Goal: Navigation & Orientation: Find specific page/section

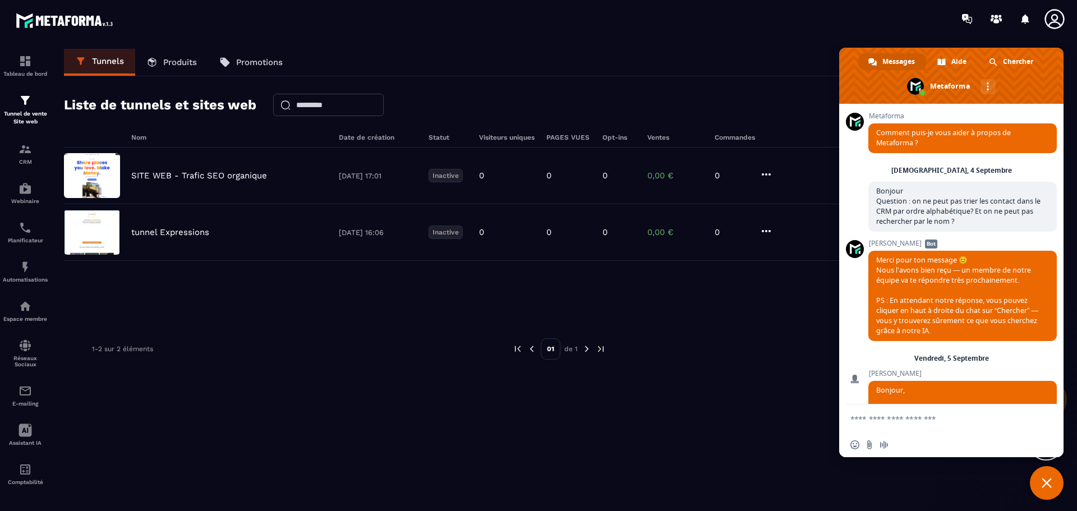
scroll to position [4099, 0]
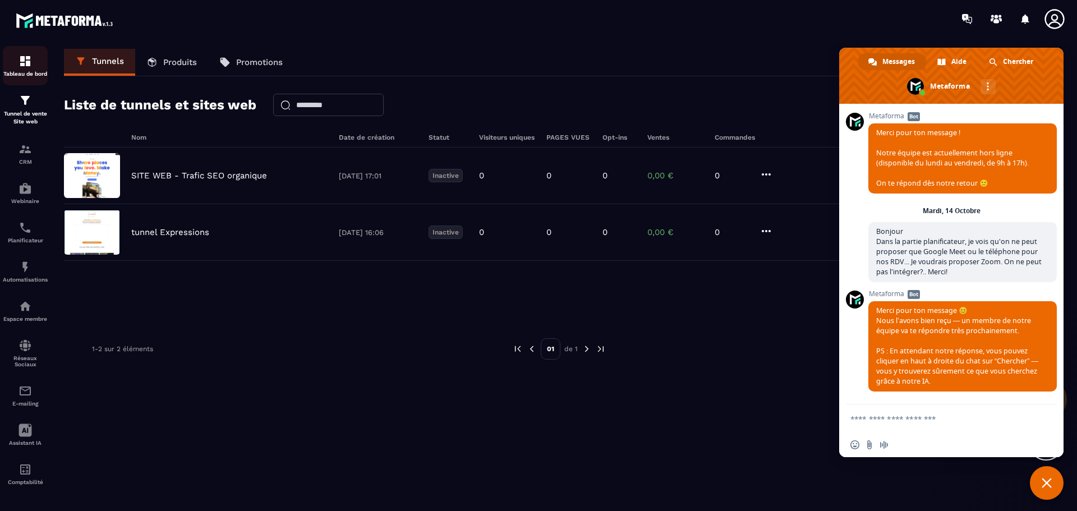
click at [27, 75] on p "Tableau de bord" at bounding box center [25, 74] width 45 height 6
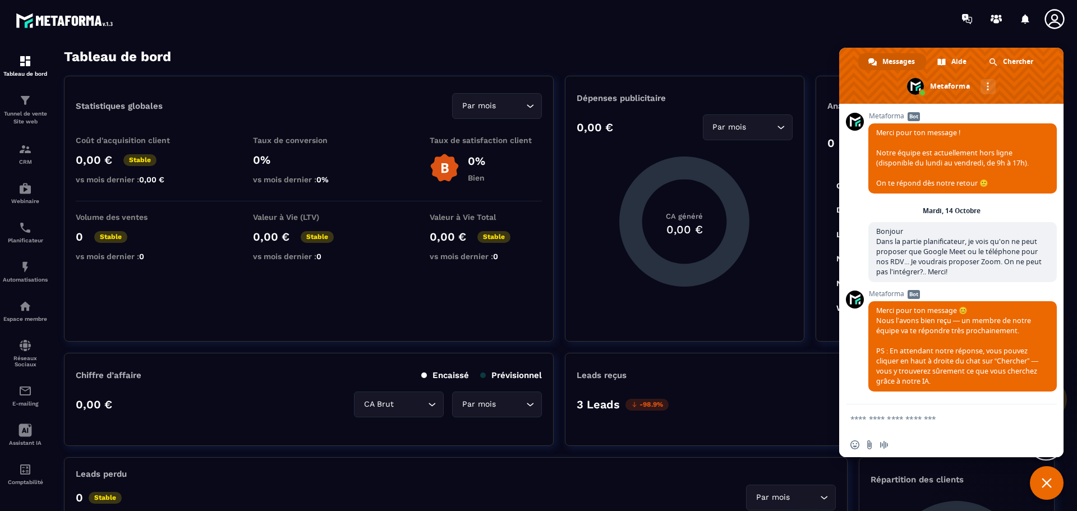
scroll to position [4139, 0]
click at [746, 42] on section "Tableau de bord Tunnel de vente Site web CRM Webinaire Planificateur Automatisa…" at bounding box center [538, 280] width 1077 height 485
click at [1053, 487] on span "Fermer le chat" at bounding box center [1047, 483] width 34 height 34
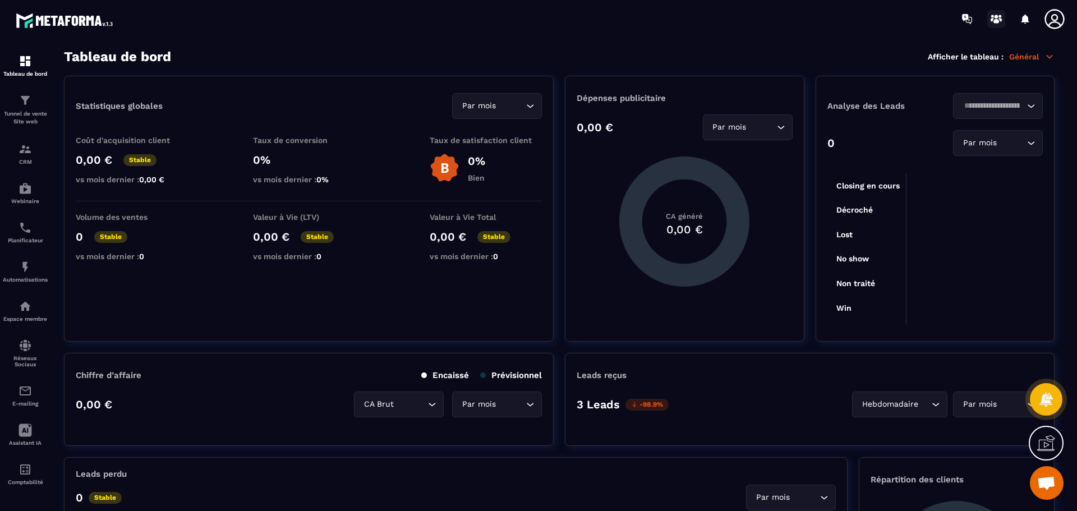
click at [995, 20] on icon at bounding box center [996, 21] width 6 height 4
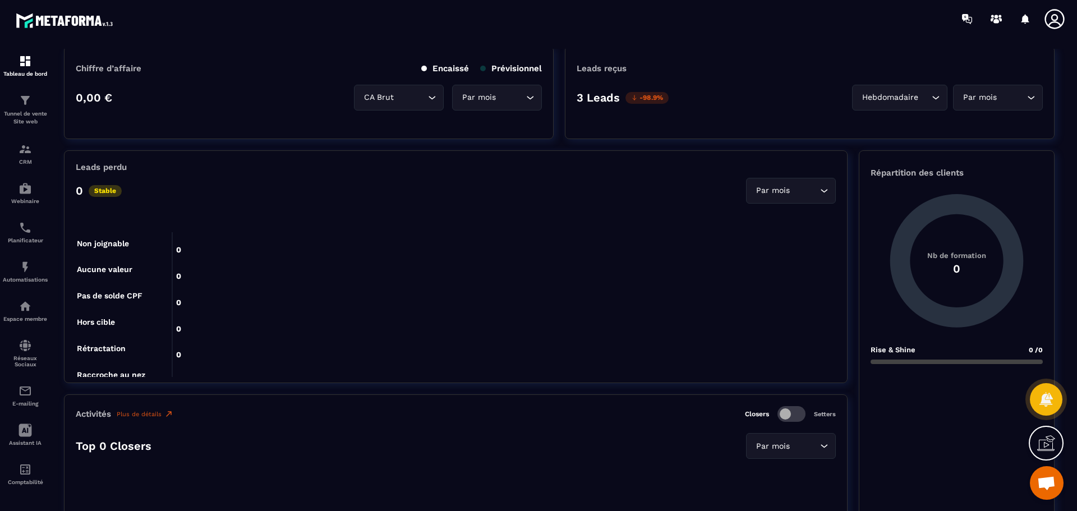
scroll to position [224, 0]
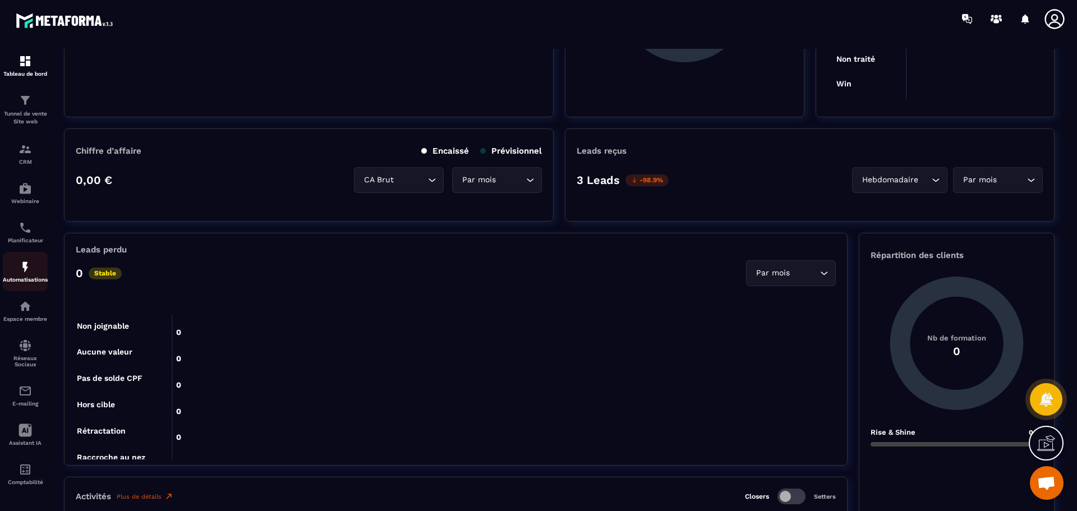
click at [29, 270] on img at bounding box center [25, 266] width 13 height 13
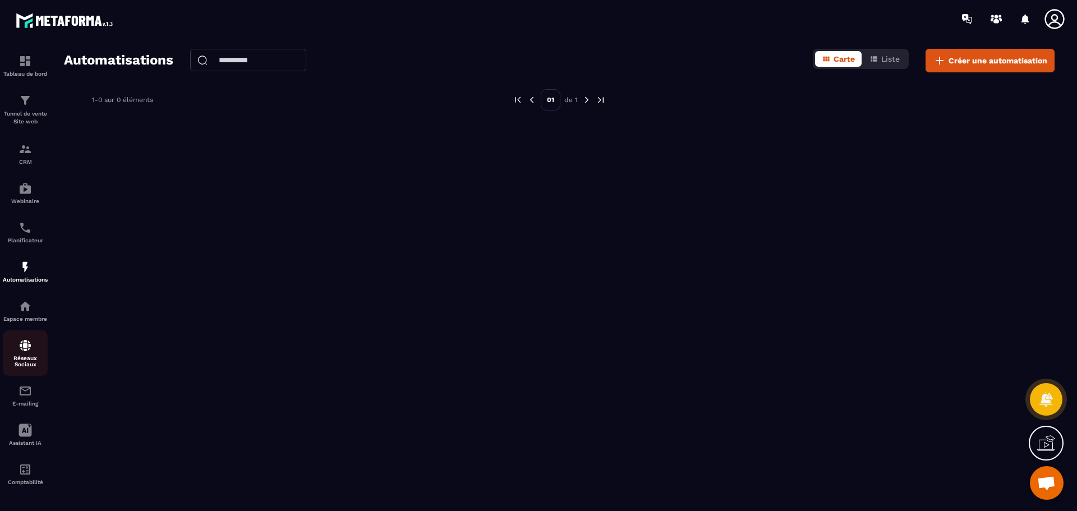
click at [29, 354] on div "Réseaux Sociaux" at bounding box center [25, 353] width 45 height 29
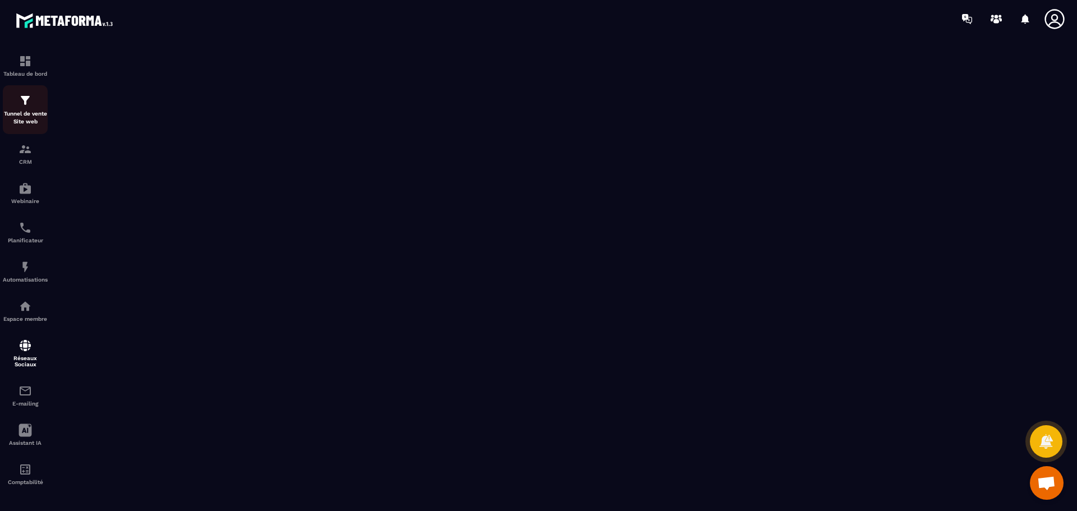
click at [23, 114] on p "Tunnel de vente Site web" at bounding box center [25, 118] width 45 height 16
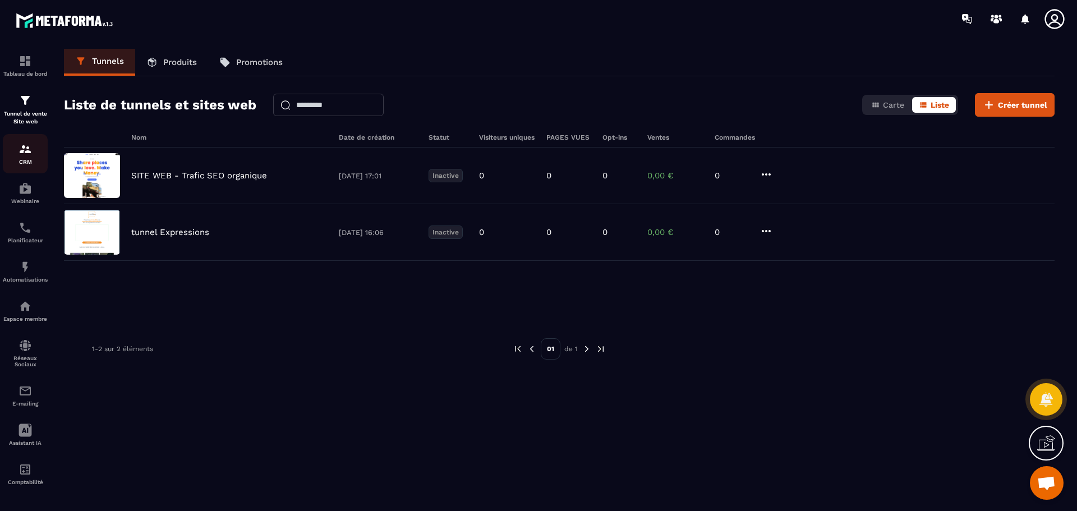
click at [24, 154] on img at bounding box center [25, 148] width 13 height 13
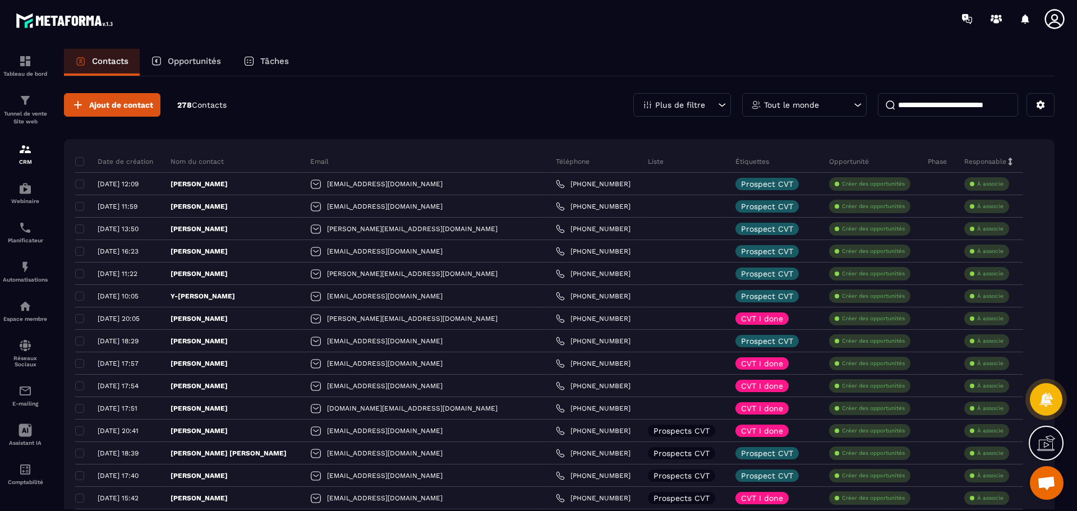
click at [199, 61] on p "Opportunités" at bounding box center [194, 61] width 53 height 10
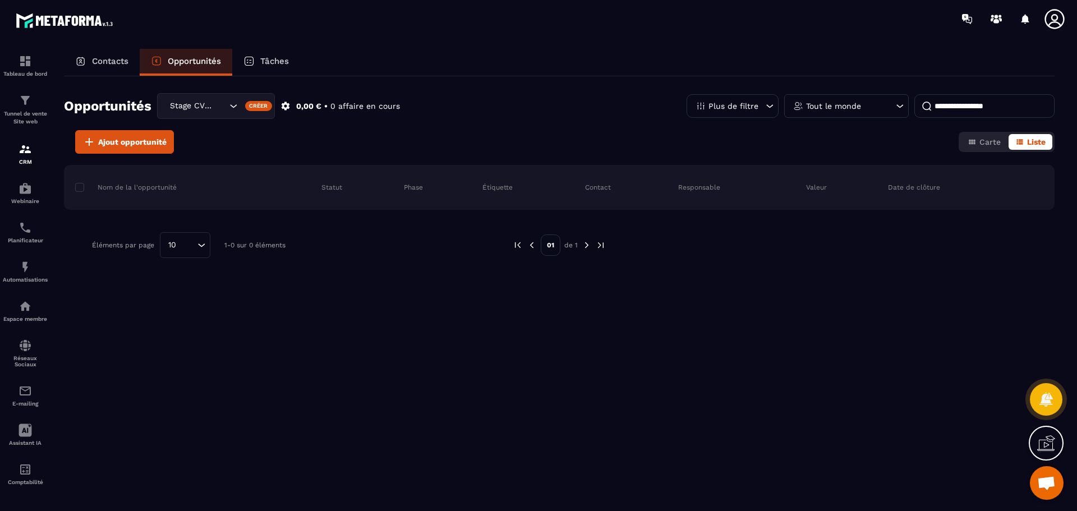
click at [265, 58] on p "Tâches" at bounding box center [274, 61] width 29 height 10
